Goal: Task Accomplishment & Management: Manage account settings

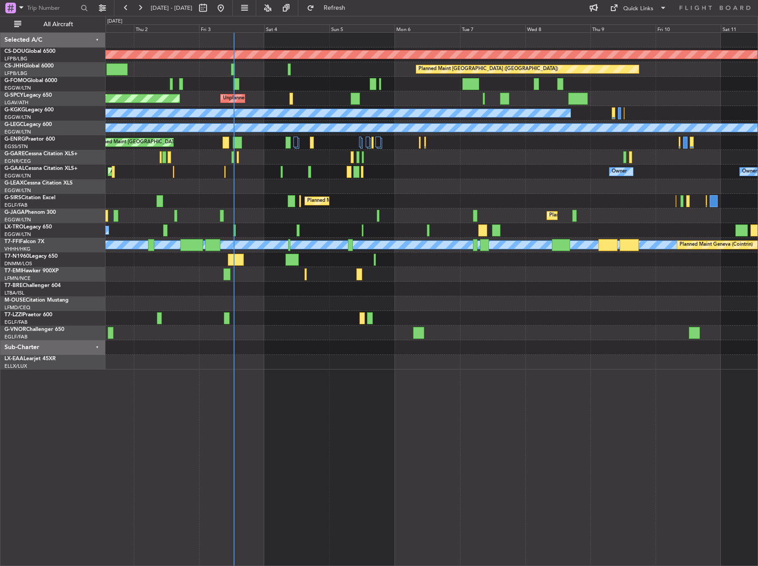
click at [406, 226] on div "Planned Maint London ([GEOGRAPHIC_DATA]) Planned Maint [GEOGRAPHIC_DATA] ([GEOG…" at bounding box center [432, 201] width 652 height 337
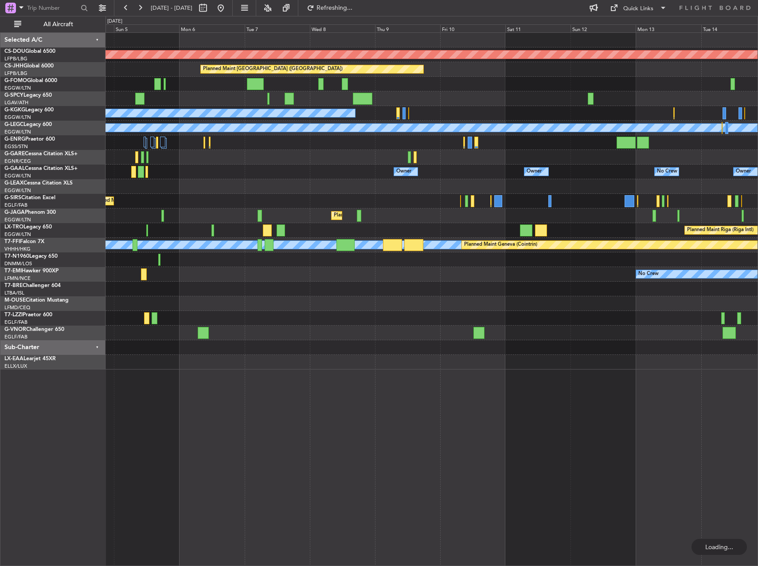
click at [323, 204] on div "Planned Maint [GEOGRAPHIC_DATA] ([GEOGRAPHIC_DATA])" at bounding box center [432, 201] width 652 height 15
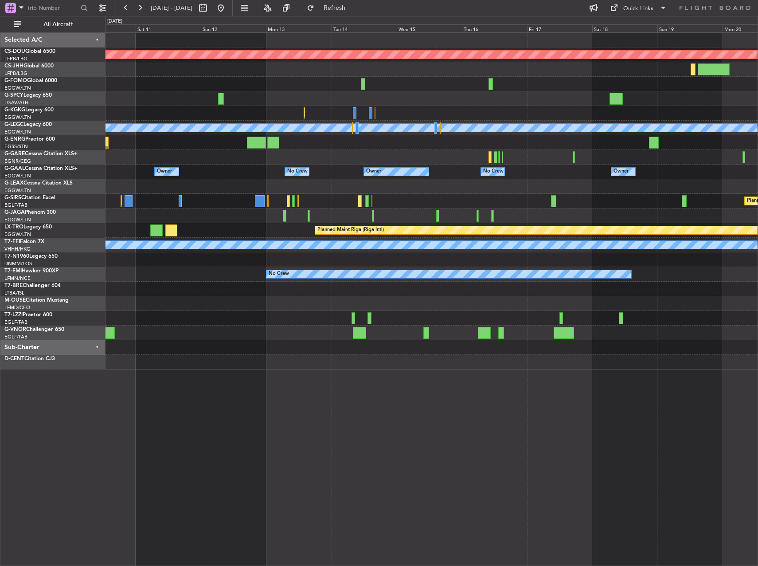
click at [336, 324] on div at bounding box center [432, 318] width 652 height 15
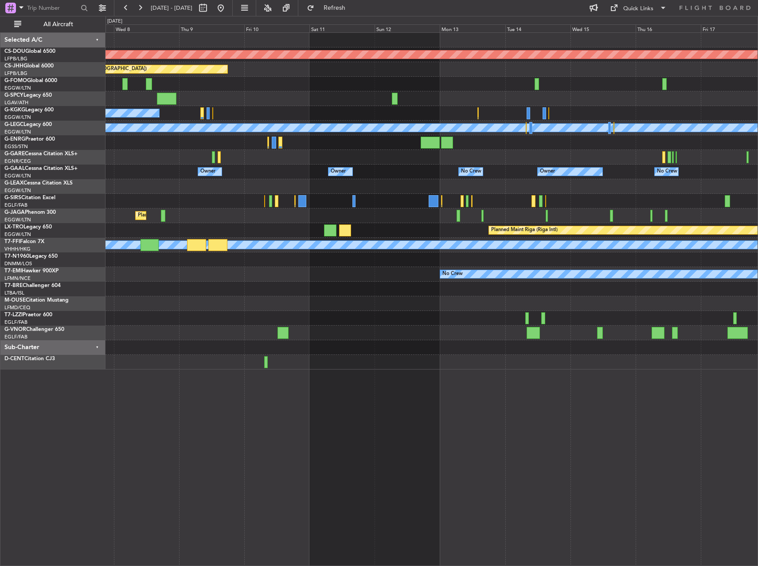
click at [375, 228] on div "Planned Maint London ([GEOGRAPHIC_DATA]) Planned Maint [GEOGRAPHIC_DATA] ([GEOG…" at bounding box center [432, 201] width 652 height 337
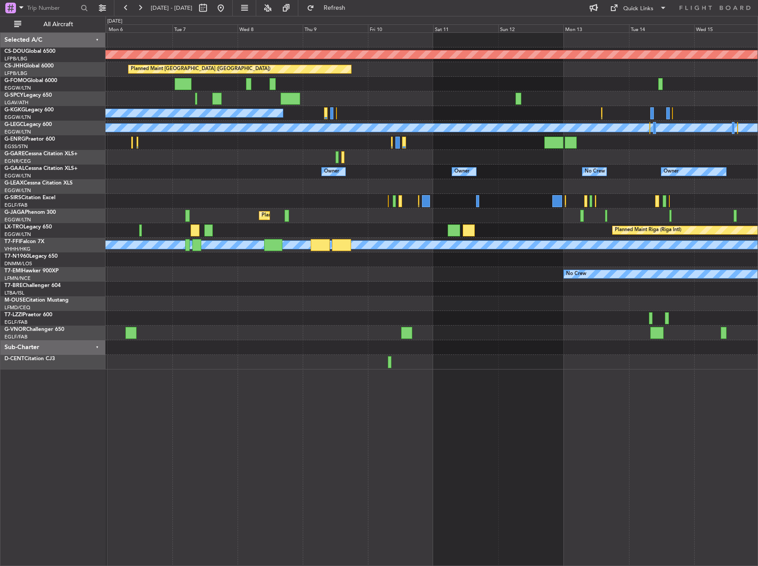
click at [317, 233] on div "Planned Maint London ([GEOGRAPHIC_DATA]) Planned Maint [GEOGRAPHIC_DATA] ([GEOG…" at bounding box center [432, 201] width 652 height 337
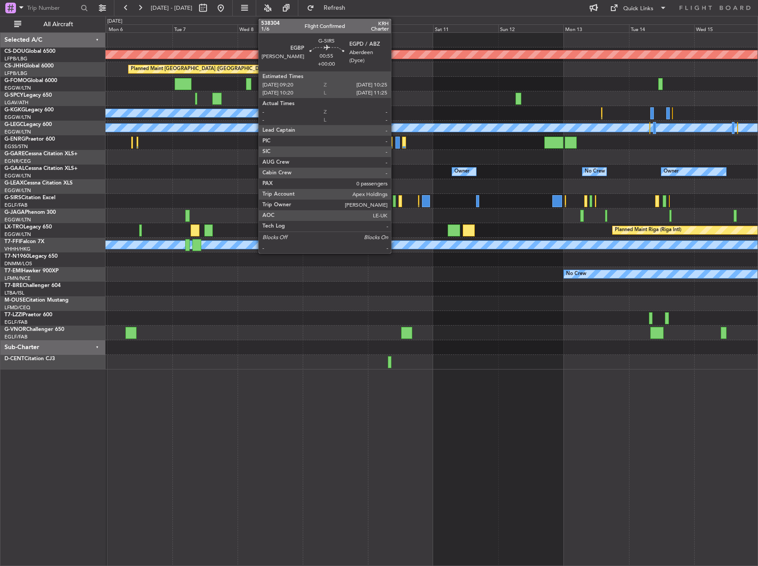
click at [395, 199] on div at bounding box center [394, 201] width 3 height 12
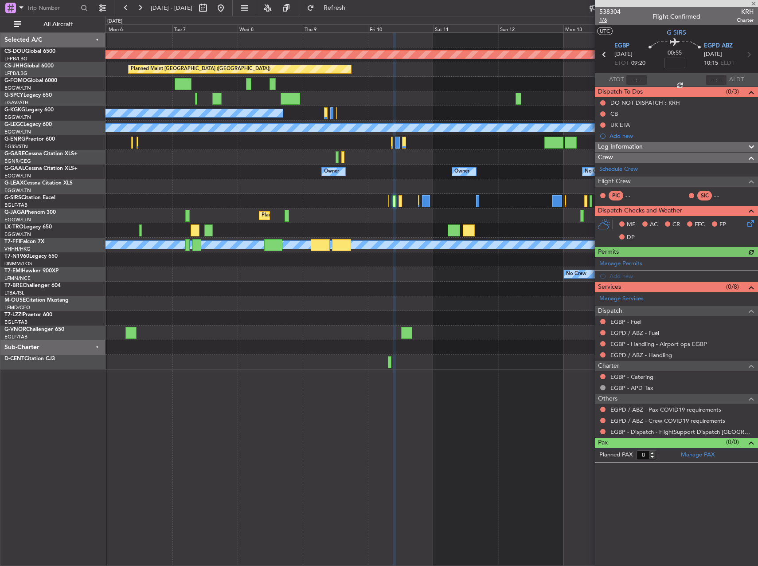
click at [604, 18] on span "1/6" at bounding box center [610, 20] width 21 height 8
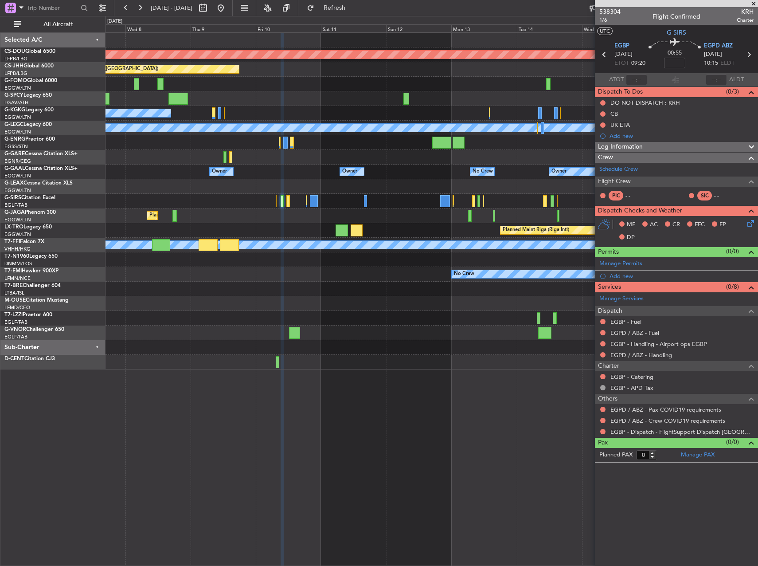
click at [321, 228] on div "Planned Maint Riga (Riga Intl)" at bounding box center [432, 230] width 652 height 15
click at [667, 63] on input at bounding box center [674, 63] width 21 height 11
type input "+"
type input "1"
click at [698, 66] on div "00:55 +10" at bounding box center [675, 54] width 59 height 33
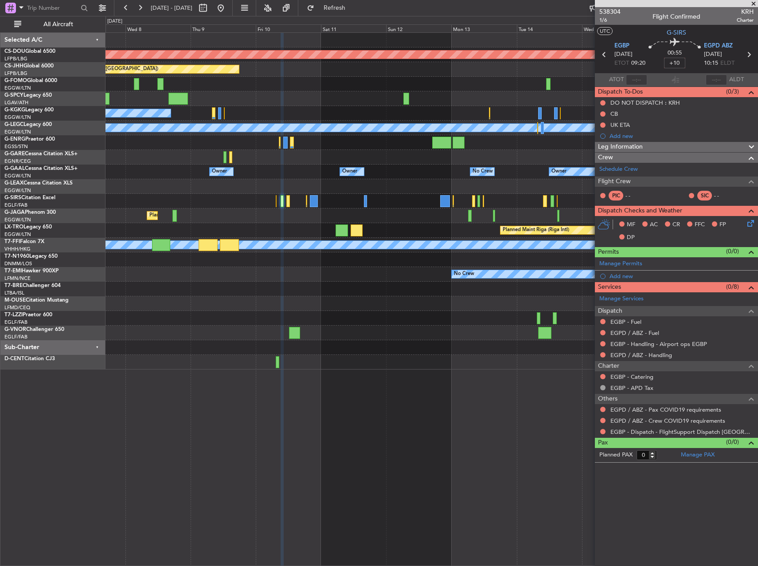
type input "+00:10"
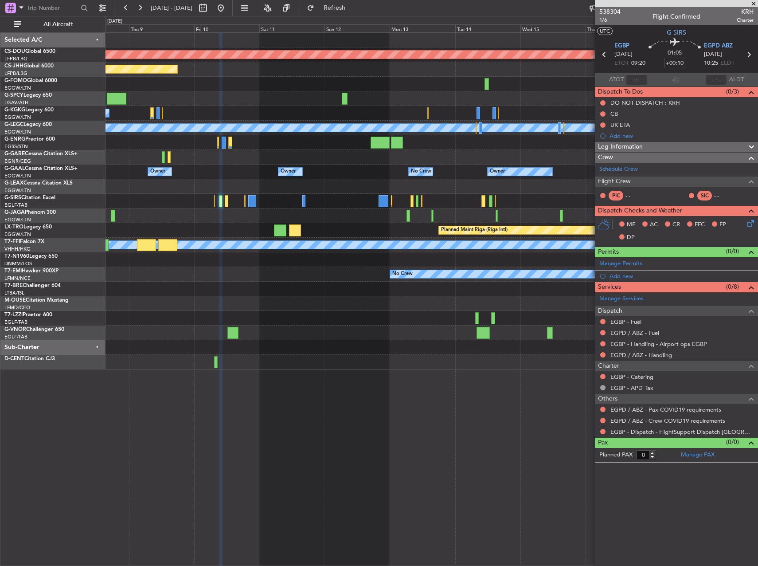
click at [295, 207] on div "Planned Maint Oxford ([GEOGRAPHIC_DATA])" at bounding box center [432, 201] width 652 height 15
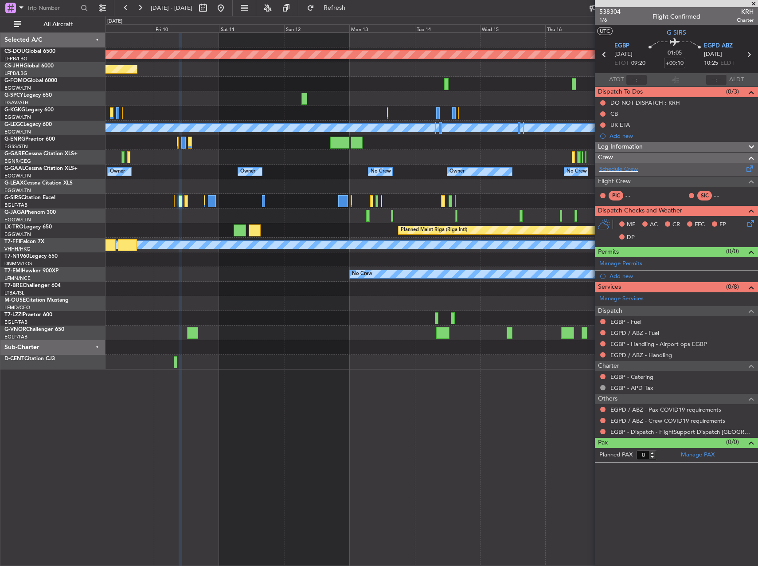
click at [658, 173] on div "Schedule Crew" at bounding box center [676, 169] width 163 height 13
click at [203, 191] on div "Planned Maint London ([GEOGRAPHIC_DATA]) Planned Maint [GEOGRAPHIC_DATA] ([GEOG…" at bounding box center [432, 201] width 652 height 337
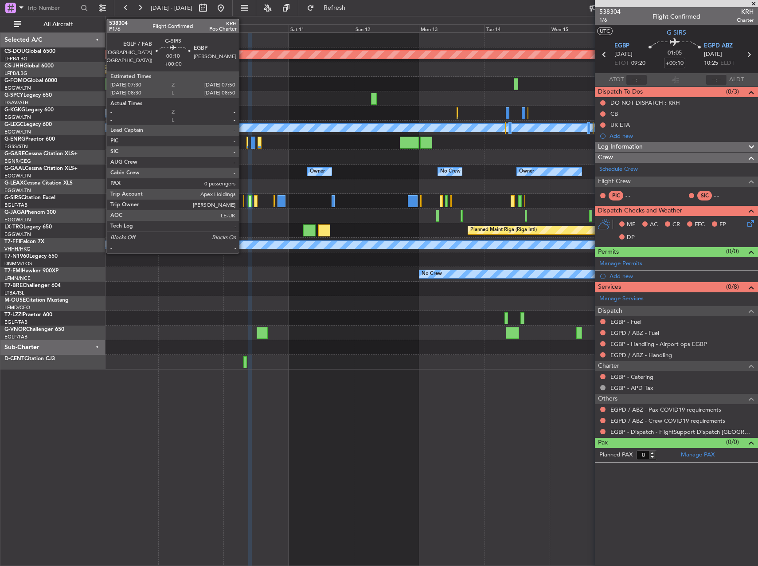
click at [243, 200] on div at bounding box center [243, 201] width 1 height 12
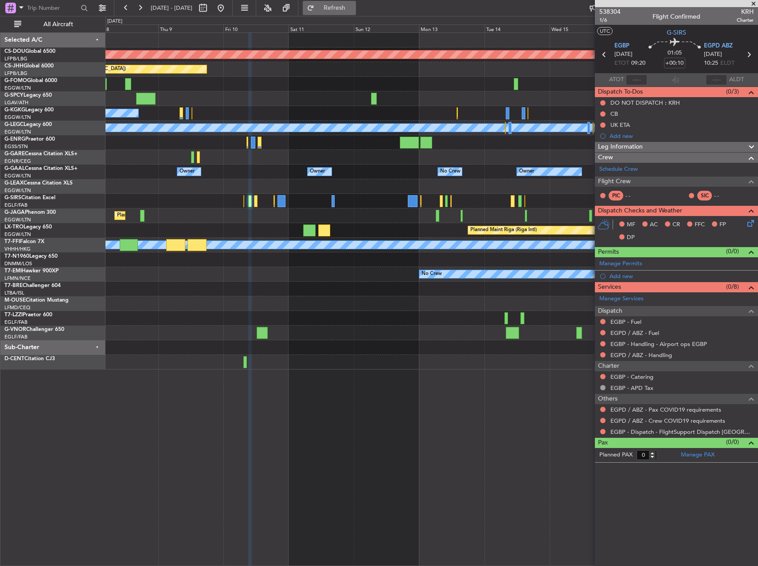
click at [334, 4] on button "Refresh" at bounding box center [329, 8] width 53 height 14
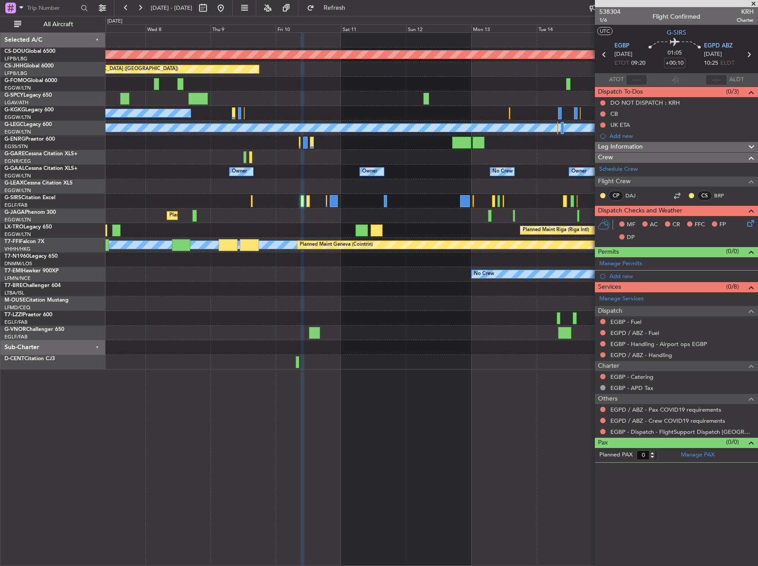
click at [251, 206] on div "Planned Maint London ([GEOGRAPHIC_DATA]) Planned Maint [GEOGRAPHIC_DATA] ([GEOG…" at bounding box center [432, 201] width 652 height 337
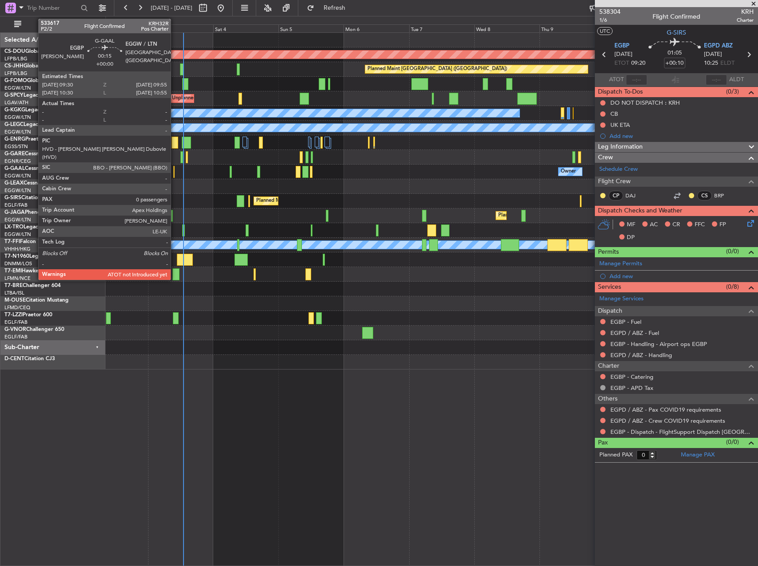
click at [175, 169] on div at bounding box center [173, 172] width 1 height 12
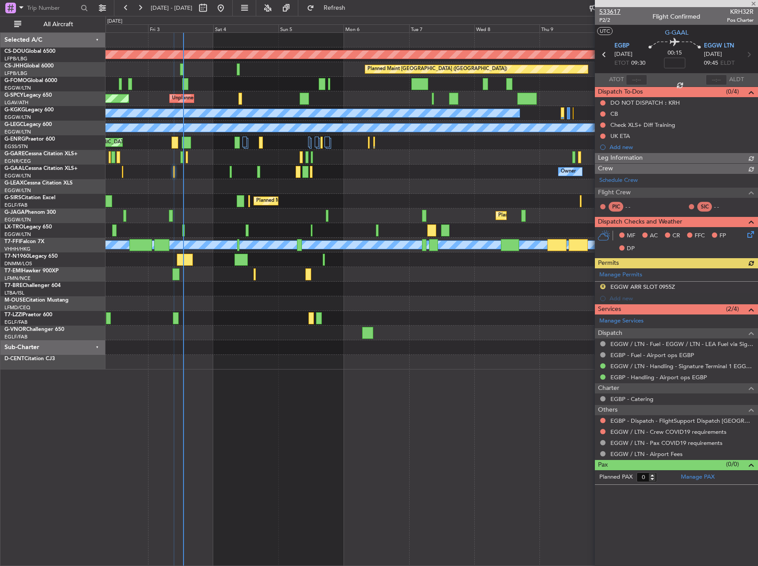
click at [601, 11] on span "533617" at bounding box center [610, 11] width 21 height 9
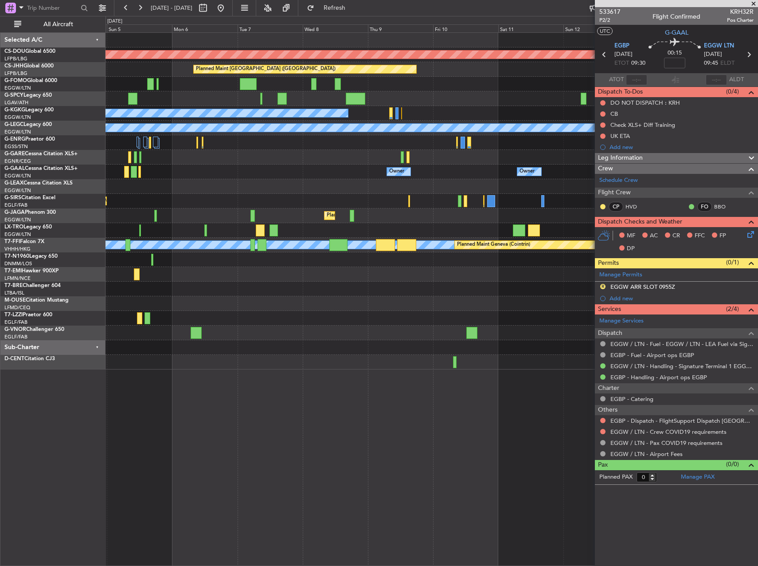
click at [97, 200] on div "Planned Maint London ([GEOGRAPHIC_DATA]) Planned Maint [GEOGRAPHIC_DATA] ([GEOG…" at bounding box center [379, 291] width 758 height 550
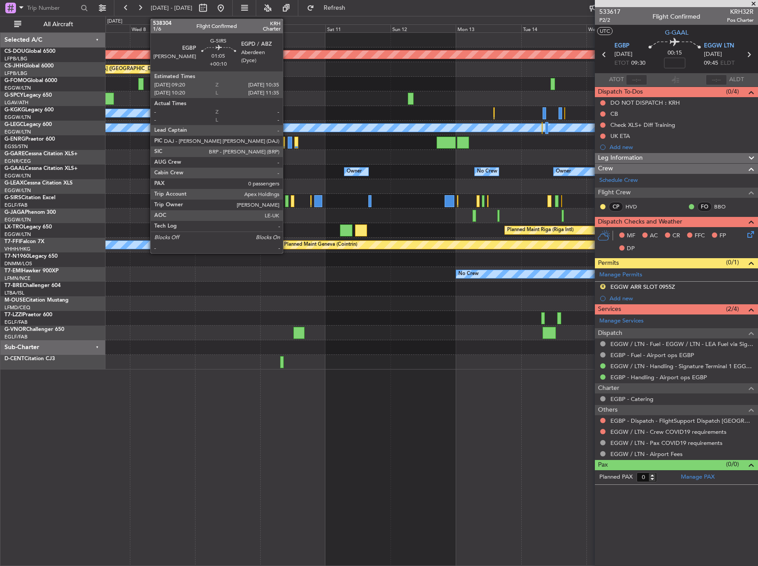
click at [286, 201] on div at bounding box center [287, 201] width 4 height 12
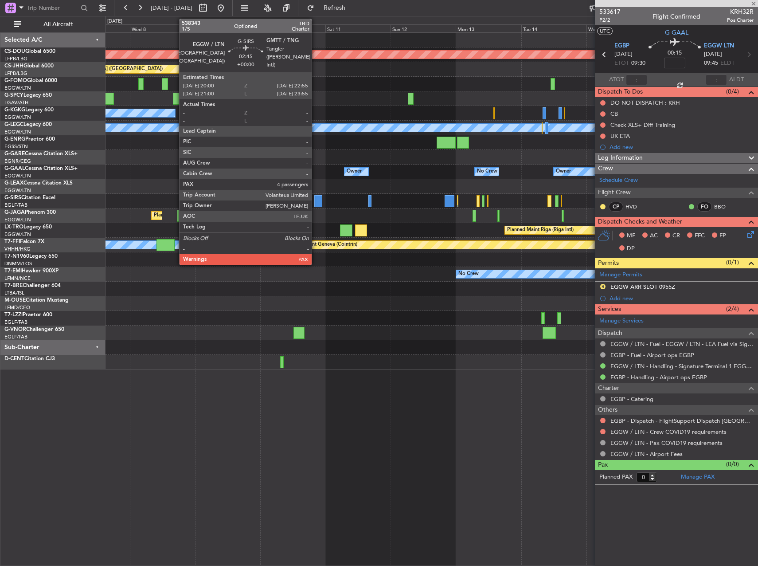
type input "+00:10"
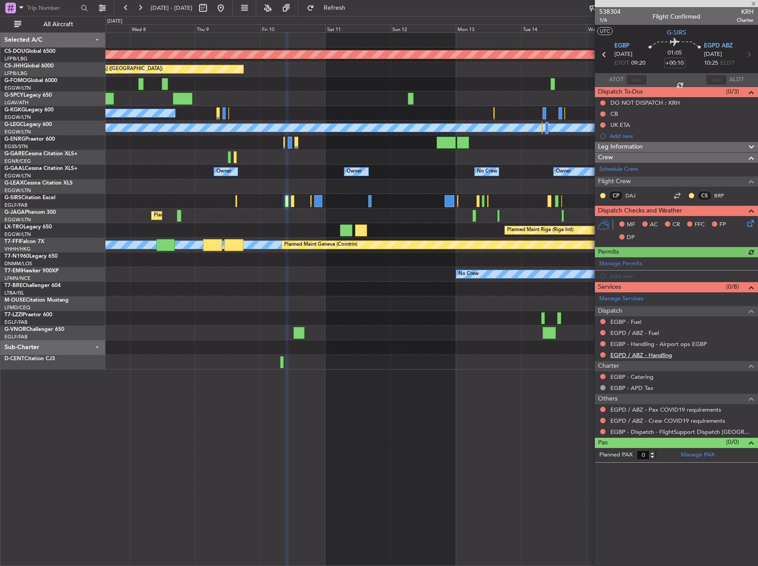
click at [655, 355] on link "EGPD / ABZ - Handling" at bounding box center [642, 355] width 62 height 8
click at [634, 335] on link "EGPD / ABZ - Fuel" at bounding box center [635, 333] width 49 height 8
click at [628, 324] on link "EGBP - Fuel" at bounding box center [626, 322] width 31 height 8
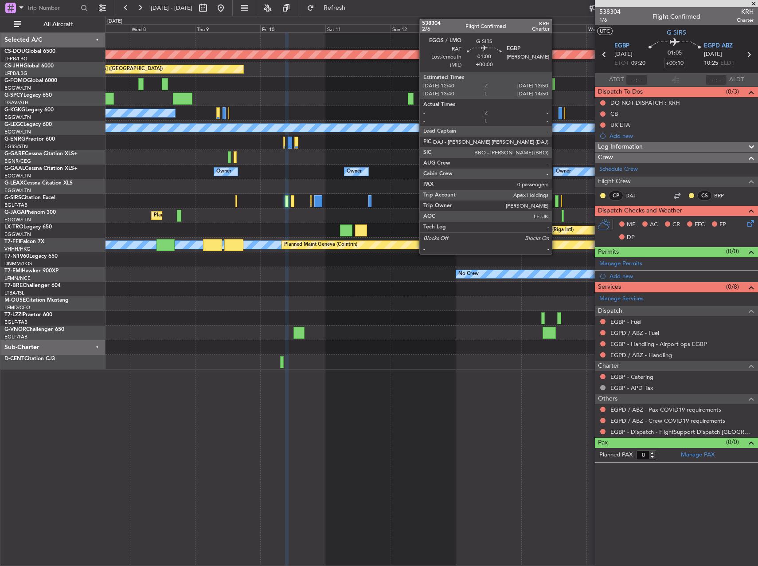
click at [556, 198] on div at bounding box center [557, 201] width 4 height 12
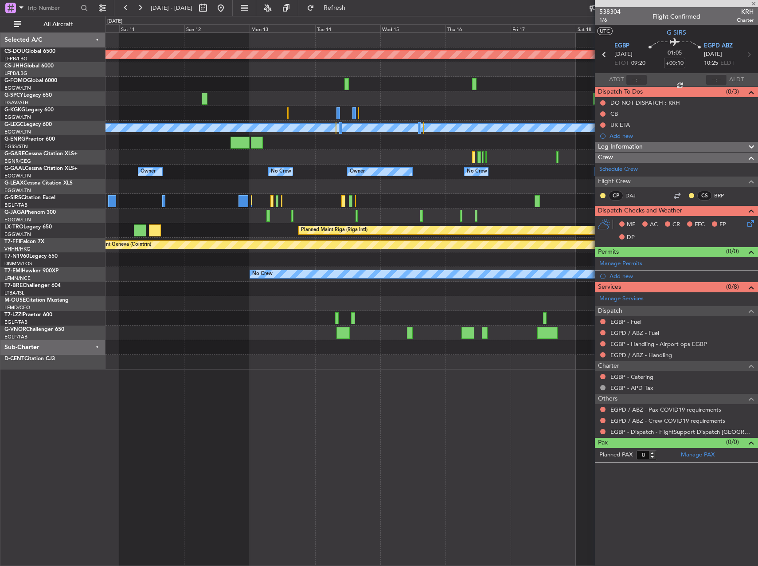
click at [305, 209] on div "Planned Maint [GEOGRAPHIC_DATA] ([GEOGRAPHIC_DATA])" at bounding box center [432, 215] width 652 height 15
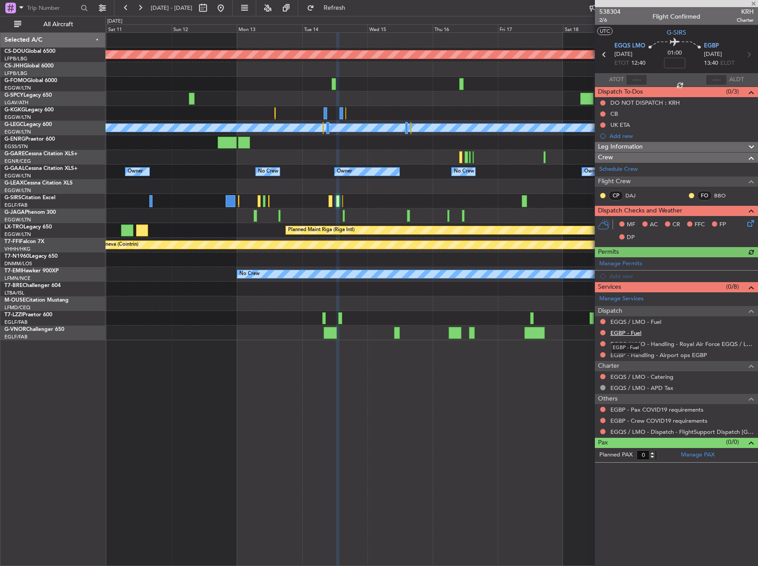
click at [635, 334] on link "EGBP - Fuel" at bounding box center [626, 333] width 31 height 8
click at [634, 320] on link "EGQS / LMO - Fuel" at bounding box center [636, 322] width 51 height 8
click at [620, 12] on span "538304" at bounding box center [610, 11] width 21 height 9
click at [352, 1] on fb-refresh-button "Refresh" at bounding box center [329, 8] width 62 height 16
click at [346, 7] on span "Refresh" at bounding box center [334, 8] width 37 height 6
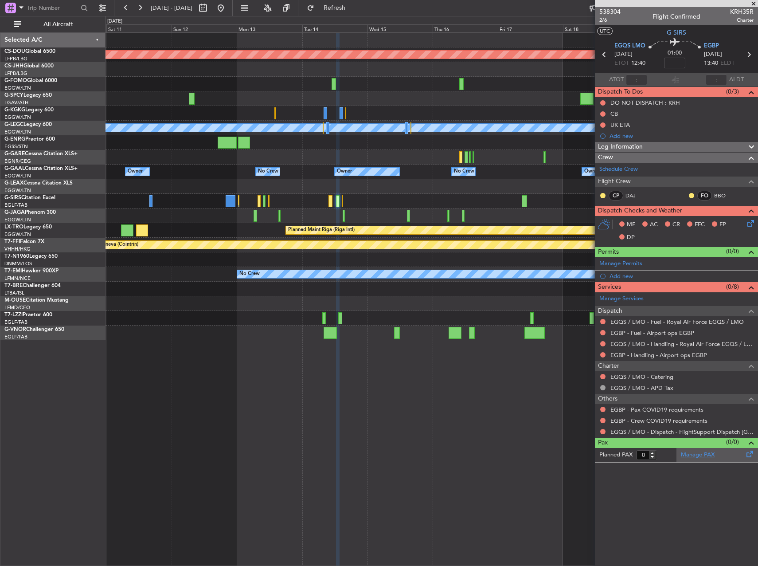
click at [687, 457] on link "Manage PAX" at bounding box center [698, 455] width 34 height 9
click at [353, 9] on span "Refresh" at bounding box center [334, 8] width 37 height 6
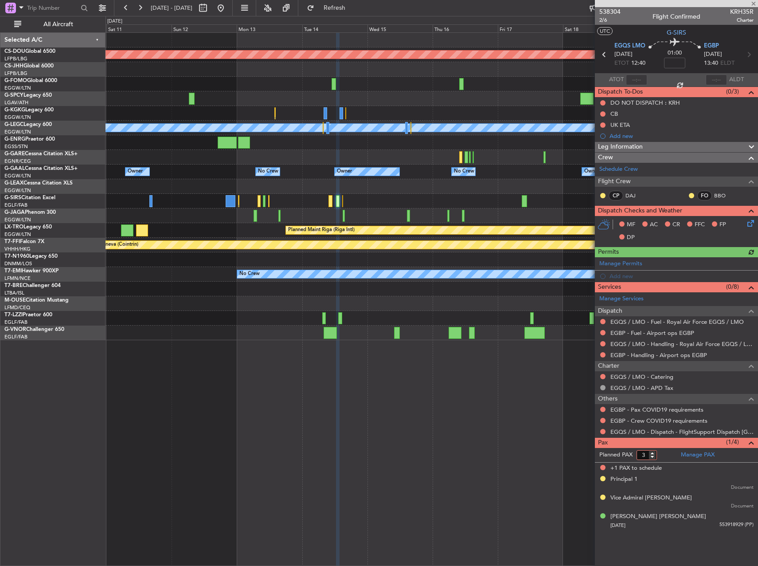
type input "3"
click at [653, 458] on input "3" at bounding box center [647, 455] width 20 height 10
click at [662, 458] on form "Planned PAX 3" at bounding box center [636, 455] width 82 height 14
